Goal: Task Accomplishment & Management: Complete application form

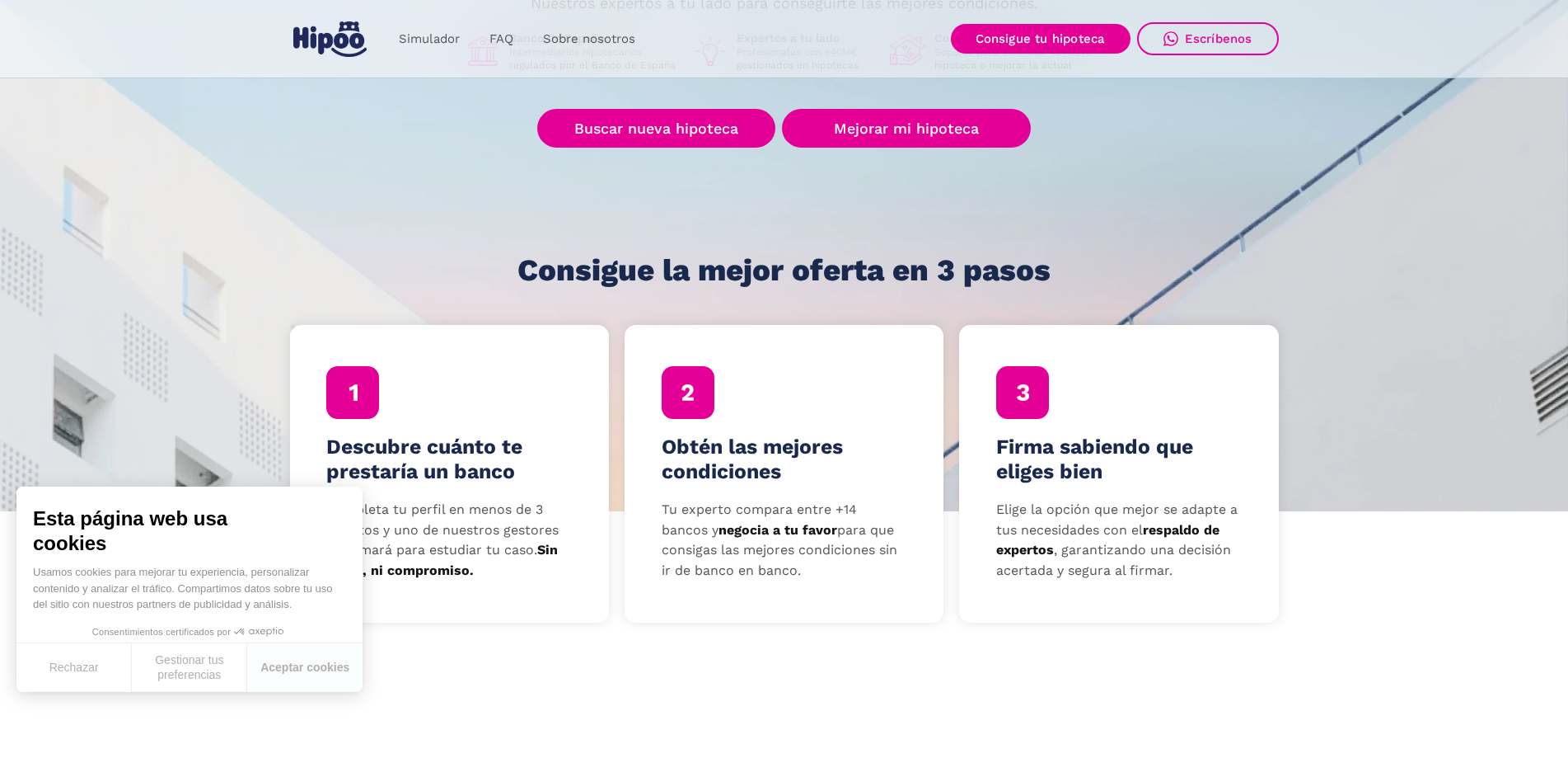
scroll to position [330, 0]
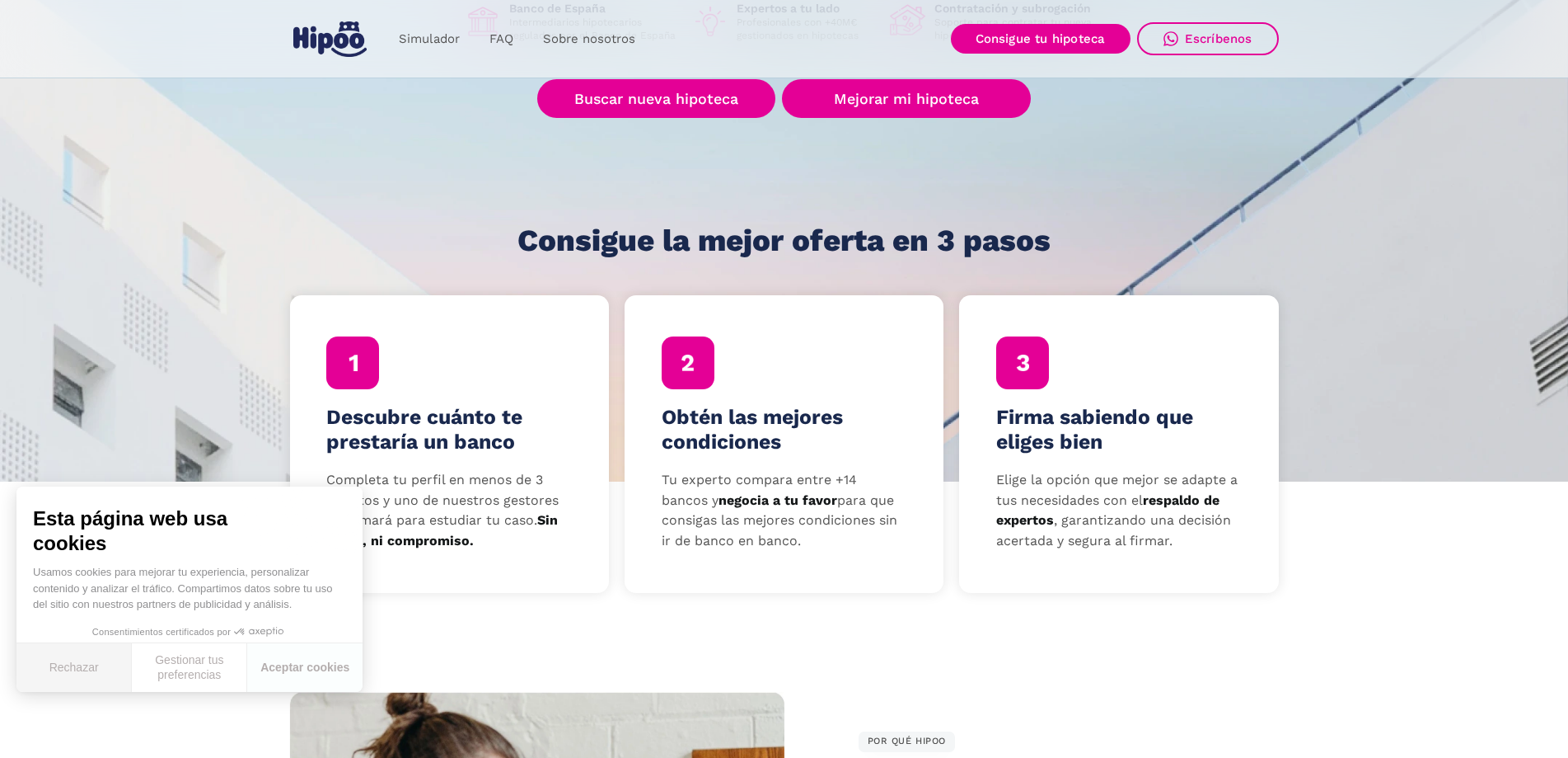
click at [107, 645] on button "Rechazar" at bounding box center [73, 667] width 115 height 48
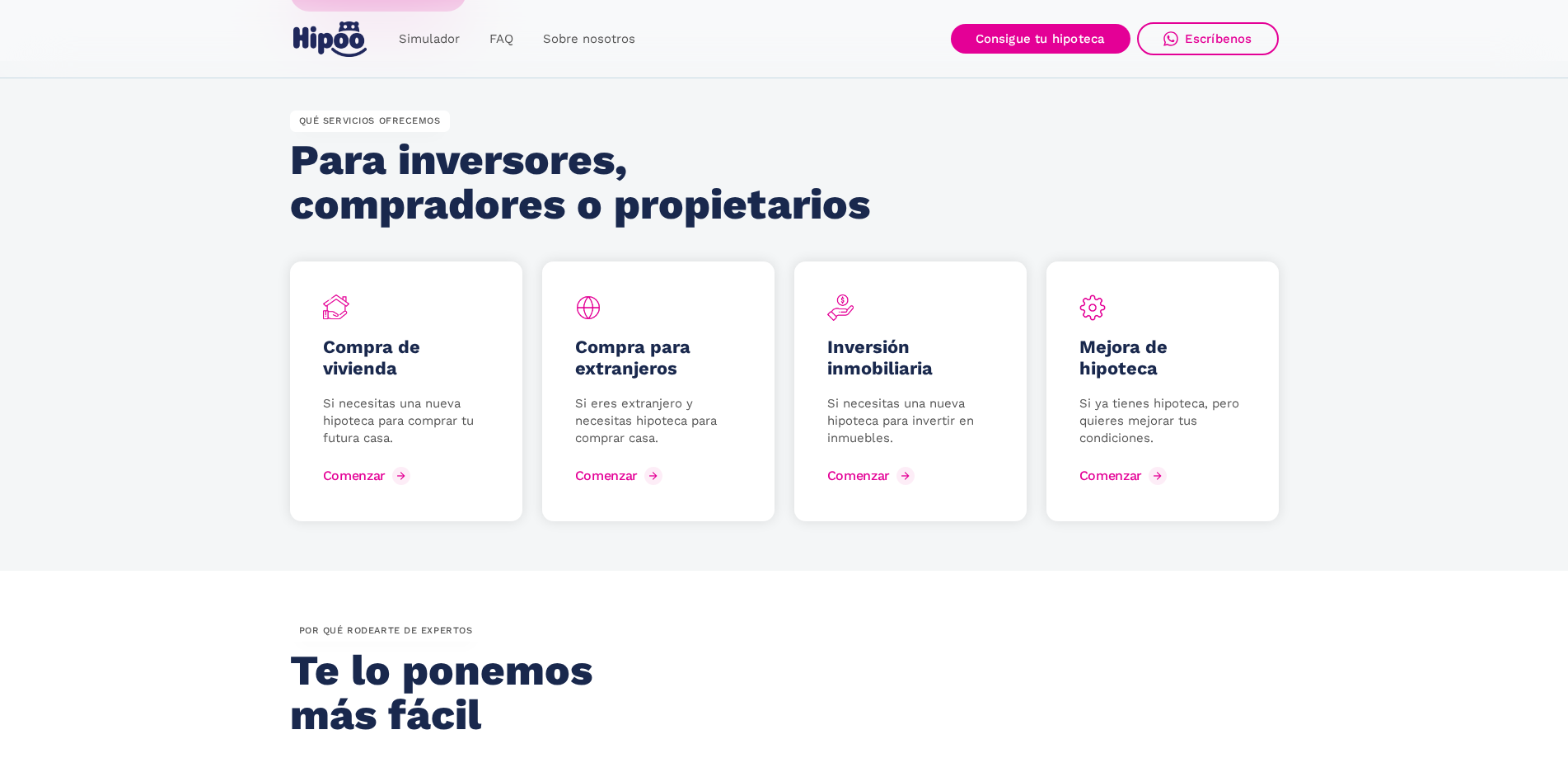
scroll to position [2061, 0]
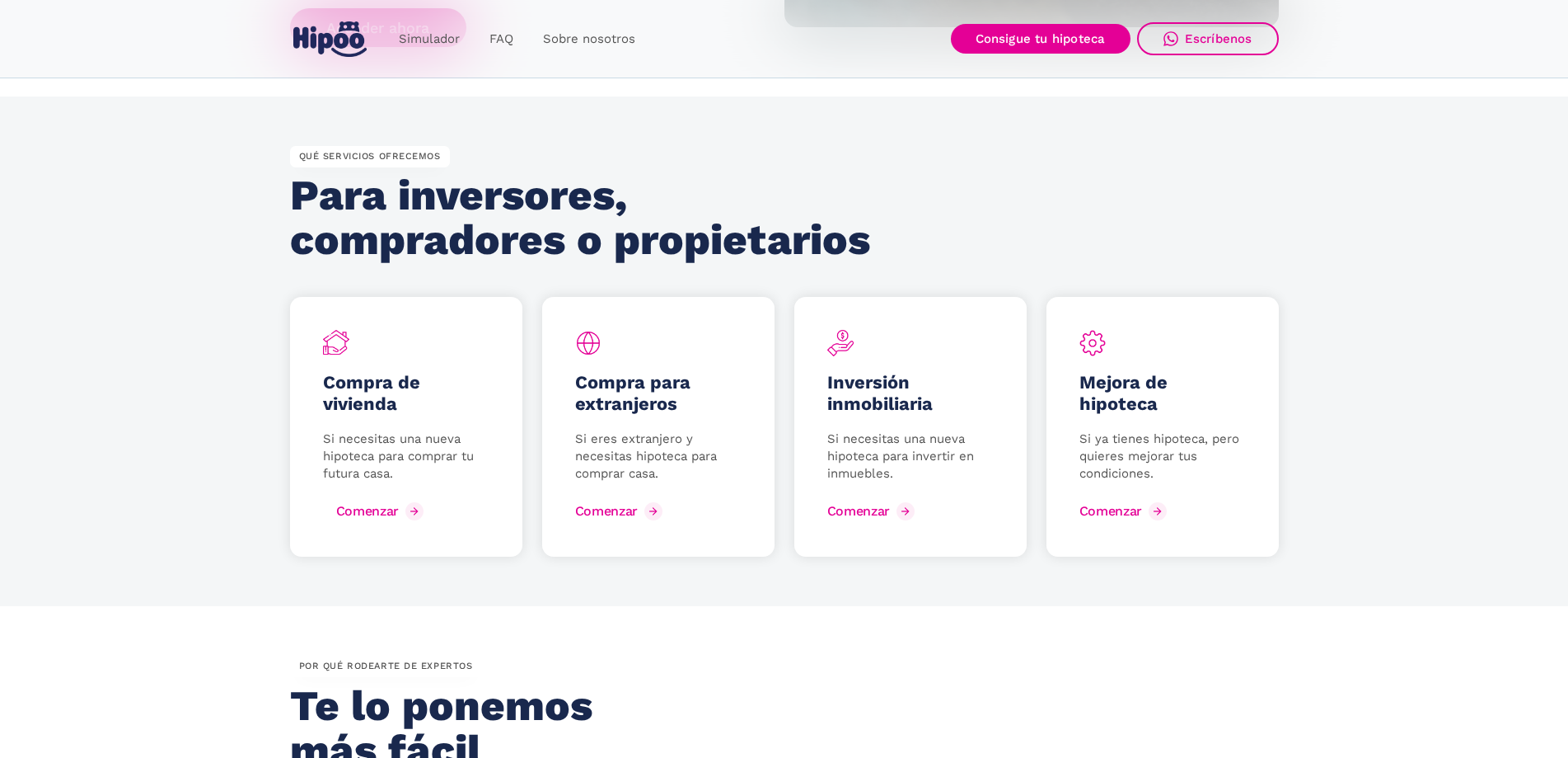
click at [385, 501] on link "Comenzar" at bounding box center [375, 511] width 104 height 27
